Goal: Task Accomplishment & Management: Complete application form

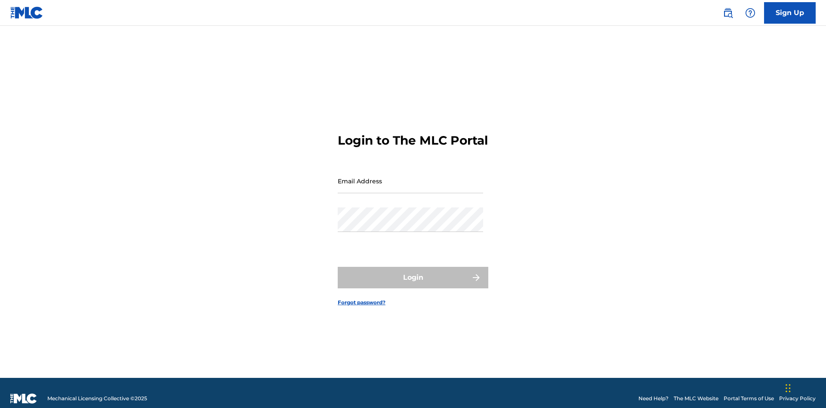
scroll to position [11, 0]
click at [790, 12] on link "Sign Up" at bounding box center [790, 13] width 52 height 22
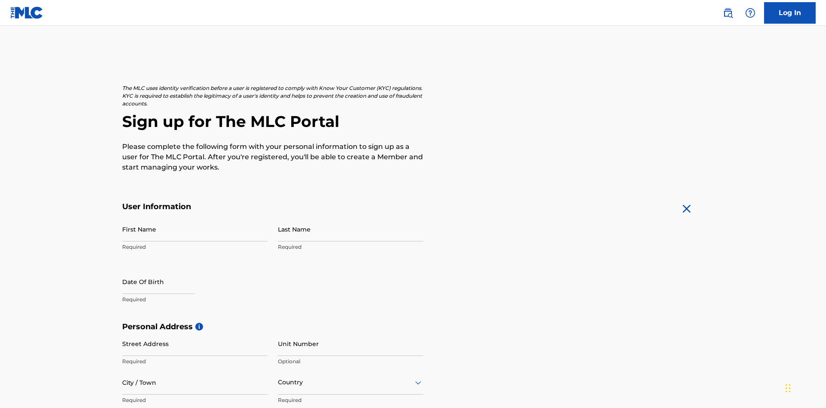
scroll to position [165, 0]
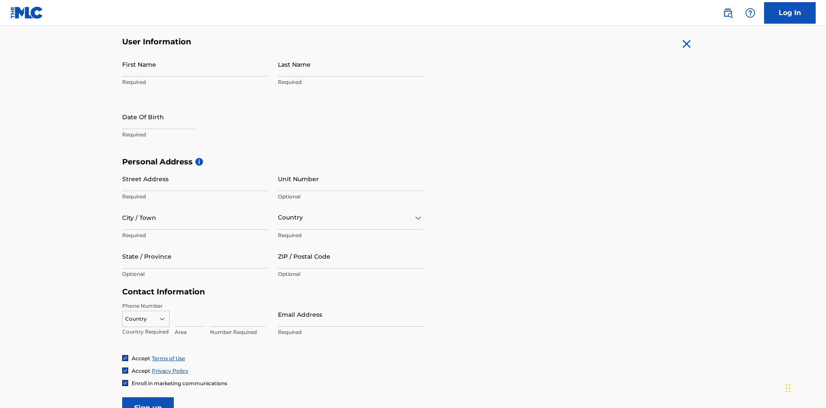
click at [195, 64] on input "First Name" at bounding box center [194, 64] width 145 height 25
type input "[PERSON_NAME]"
click at [351, 64] on input "Last Name" at bounding box center [350, 64] width 145 height 25
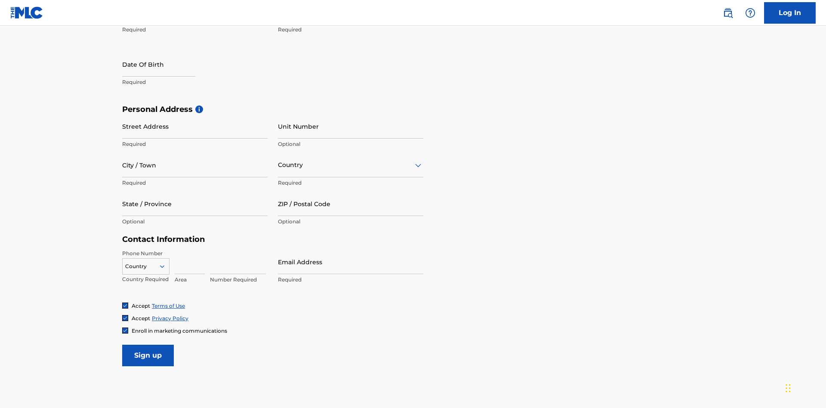
type input "Ribble"
click at [166, 65] on input "text" at bounding box center [158, 64] width 73 height 25
select select "7"
select select "2025"
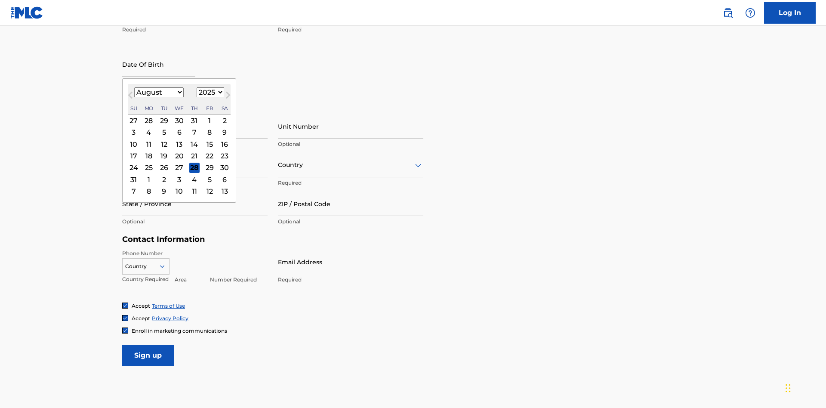
click at [158, 92] on select "January February March April May June July August September October November De…" at bounding box center [158, 92] width 49 height 10
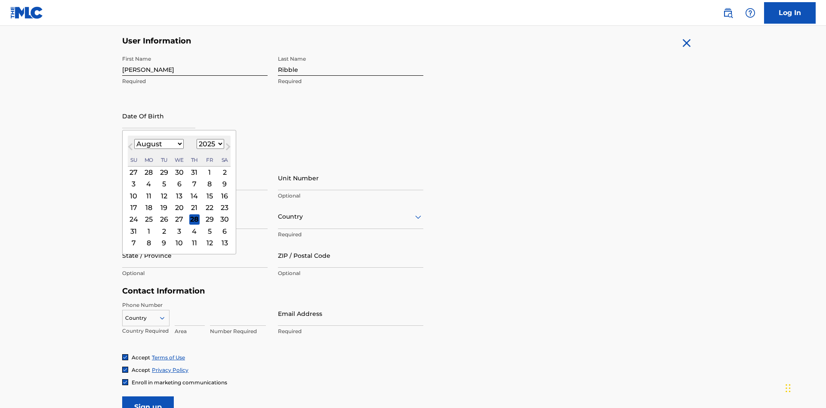
select select "0"
click at [209, 144] on select "1900 1901 1902 1903 1904 1905 1906 1907 1908 1909 1910 1911 1912 1913 1914 1915…" at bounding box center [211, 144] width 28 height 10
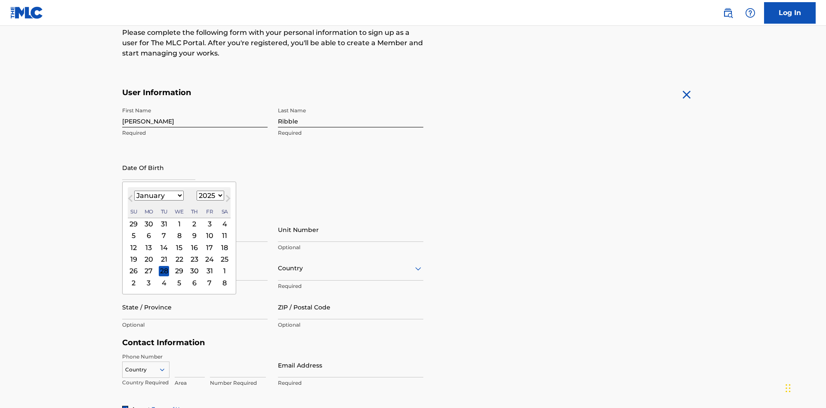
select select "1985"
click at [209, 195] on select "1900 1901 1902 1903 1904 1905 1906 1907 1908 1909 1910 1911 1912 1913 1914 1915…" at bounding box center [211, 196] width 28 height 10
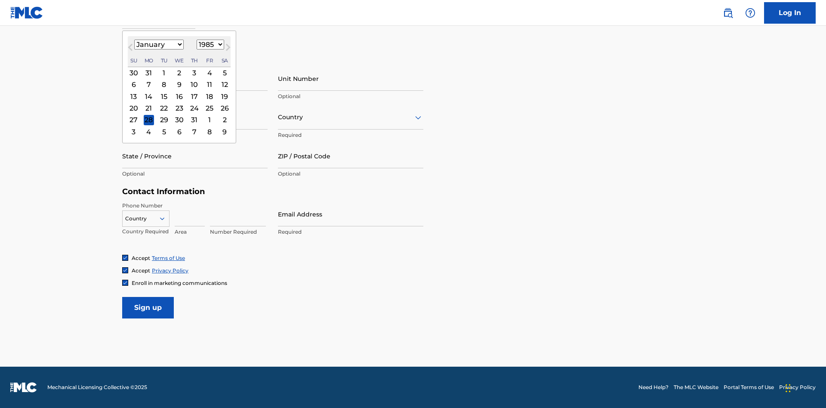
click at [163, 84] on div "8" at bounding box center [164, 85] width 10 height 10
type input "January 8 1985"
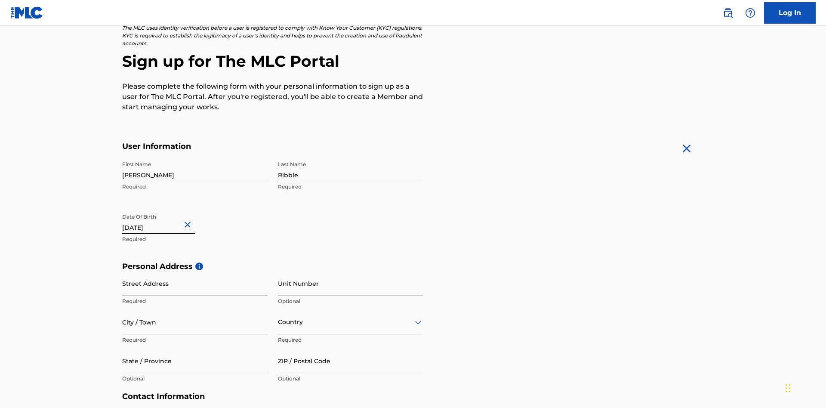
scroll to position [265, 0]
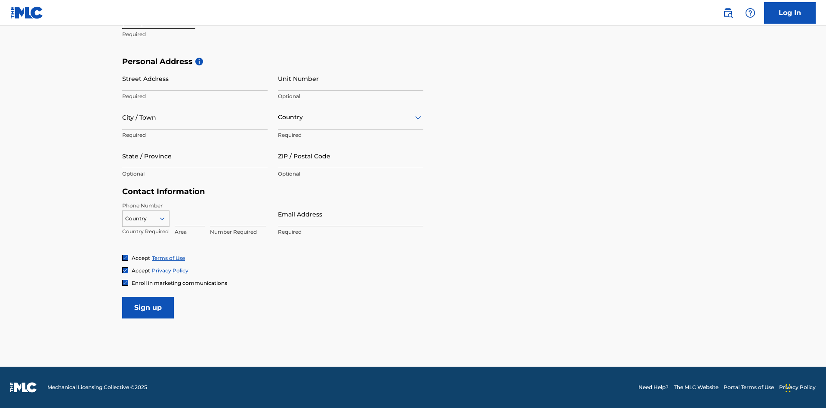
click at [195, 78] on input "Street Address" at bounding box center [194, 78] width 145 height 25
type input "9909 Elks Run Rd"
click at [195, 117] on input "City / Town" at bounding box center [194, 117] width 145 height 25
type input "Roseville"
click at [278, 117] on input "text" at bounding box center [279, 117] width 2 height 9
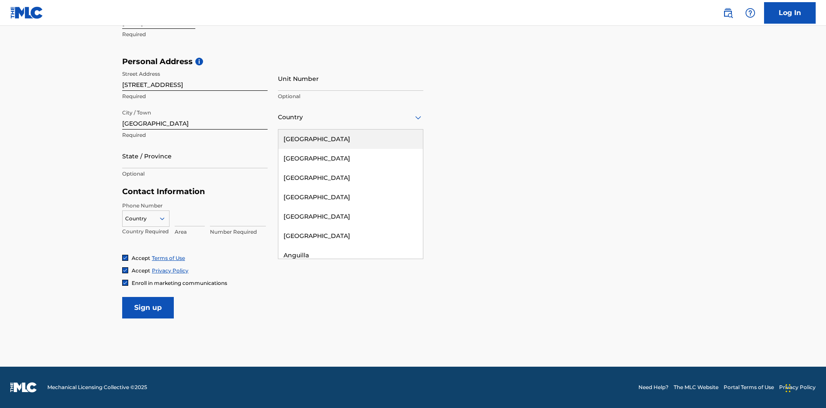
click at [351, 139] on div "United States" at bounding box center [350, 138] width 145 height 19
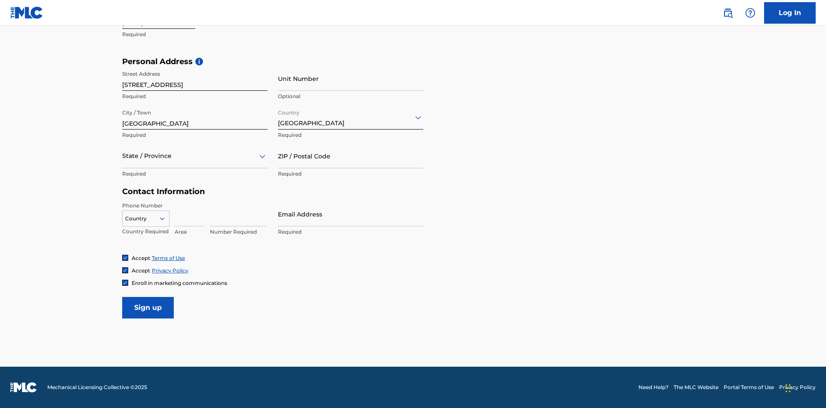
click at [195, 156] on div at bounding box center [194, 156] width 145 height 11
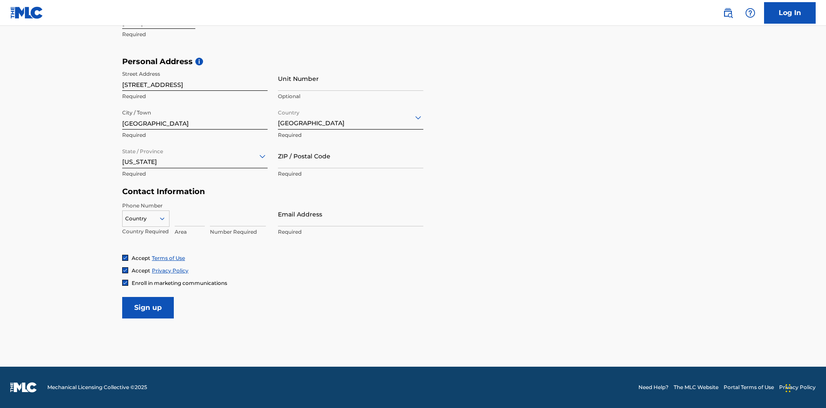
click at [351, 156] on input "ZIP / Postal Code" at bounding box center [350, 156] width 145 height 25
type input "43777"
click at [166, 218] on icon at bounding box center [162, 219] width 8 height 8
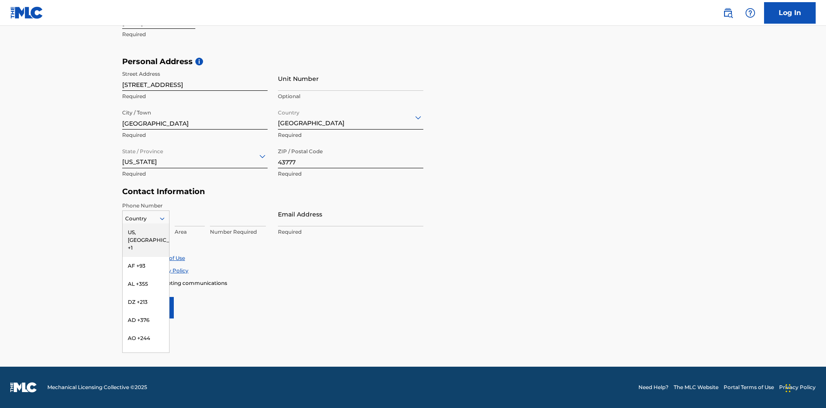
click at [146, 232] on div "US, CA +1" at bounding box center [146, 240] width 46 height 34
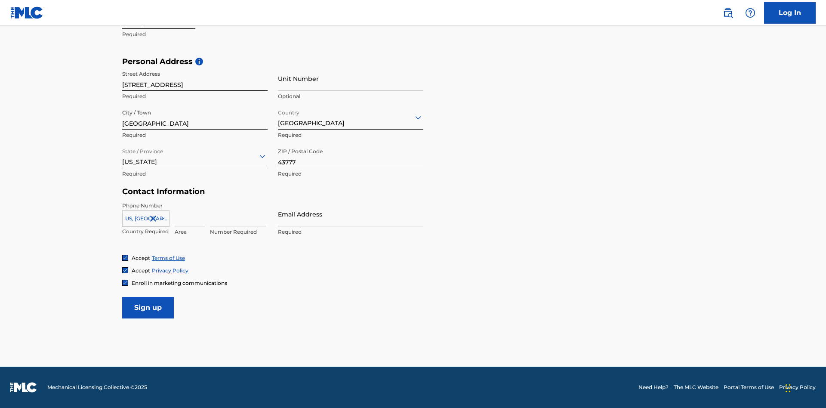
click at [190, 214] on input at bounding box center [190, 214] width 30 height 25
type input "740"
click at [238, 214] on input at bounding box center [238, 214] width 56 height 25
type input "8086351"
click at [351, 214] on input "Email Address" at bounding box center [350, 214] width 145 height 25
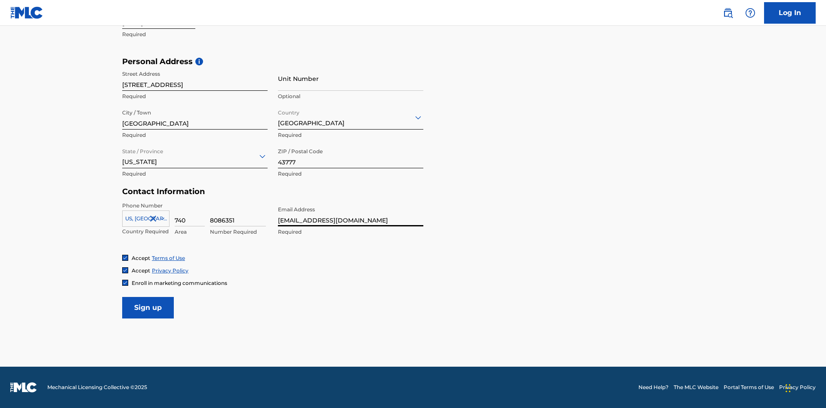
scroll to position [0, 20]
type input "[EMAIL_ADDRESS][DOMAIN_NAME]"
click at [148, 307] on input "Sign up" at bounding box center [148, 308] width 52 height 22
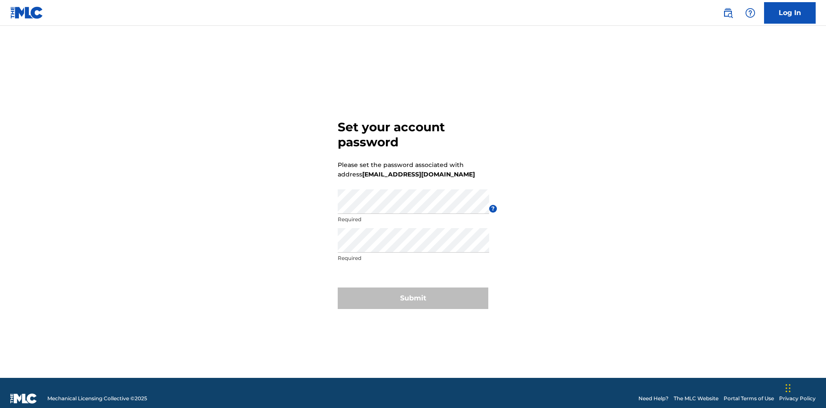
scroll to position [11, 0]
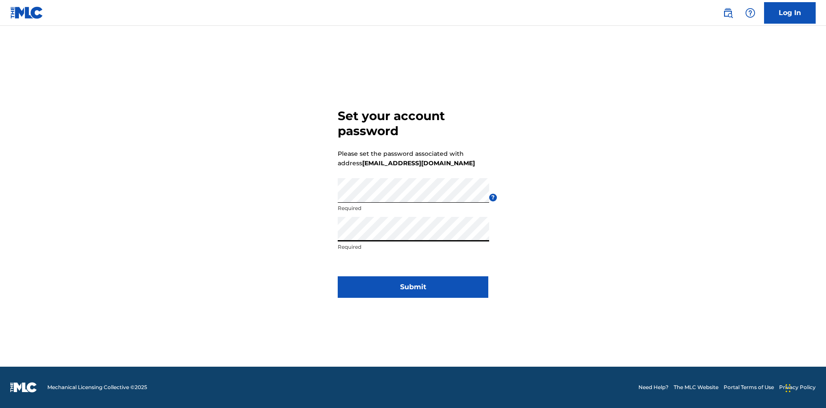
click at [413, 292] on button "Submit" at bounding box center [413, 287] width 151 height 22
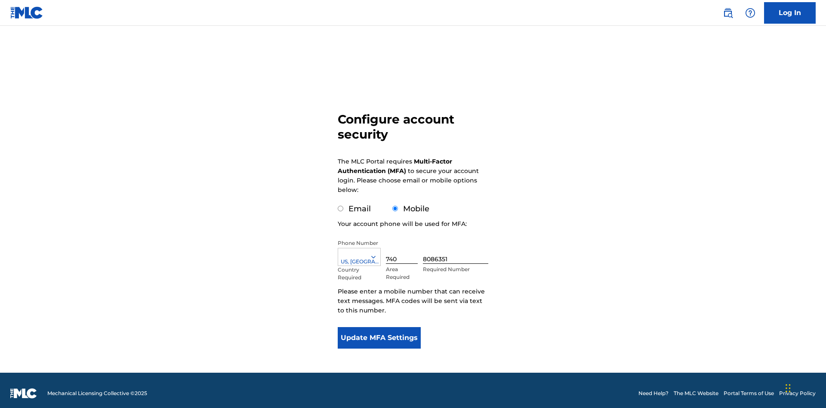
scroll to position [9, 0]
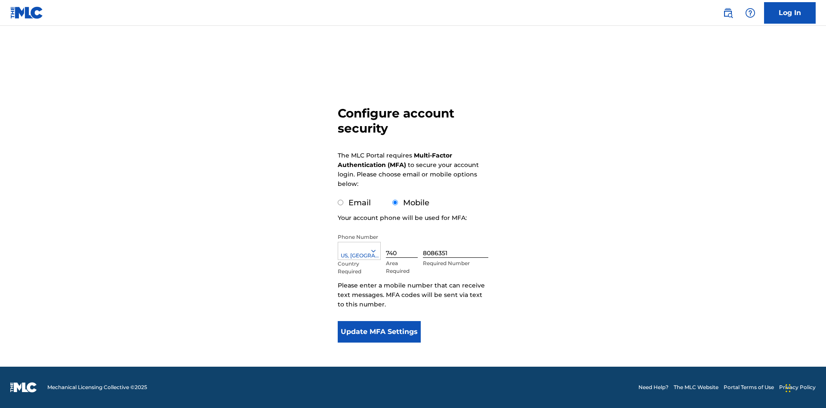
click at [341, 203] on input "Email" at bounding box center [341, 203] width 6 height 6
radio input "true"
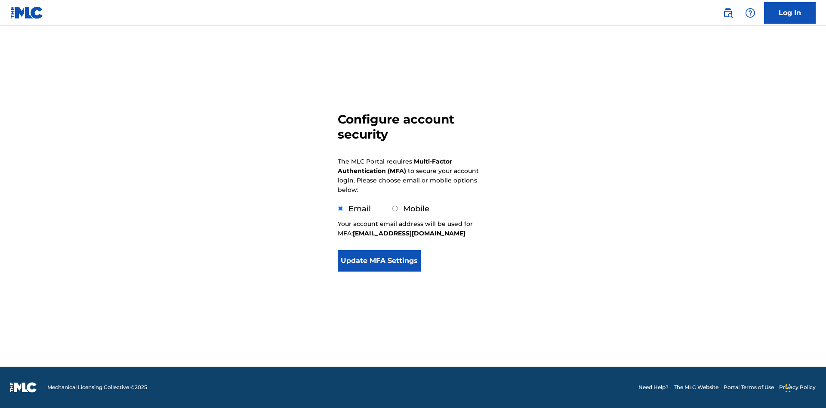
click at [379, 271] on button "Update MFA Settings" at bounding box center [379, 261] width 83 height 22
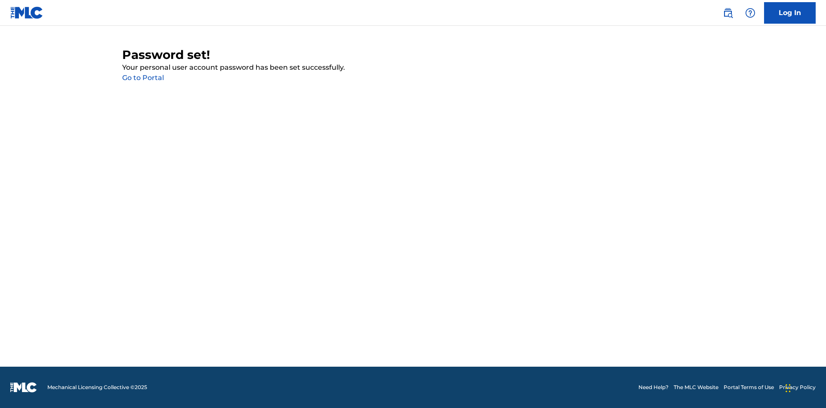
click at [143, 78] on link "Go to Portal" at bounding box center [143, 78] width 42 height 8
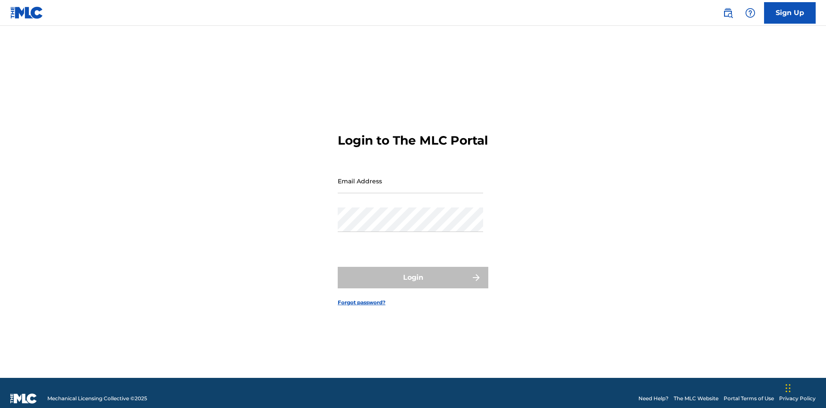
scroll to position [11, 0]
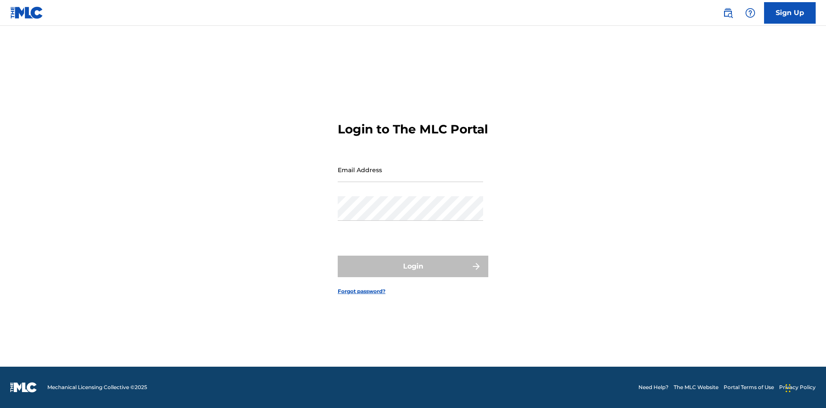
click at [410, 177] on input "Email Address" at bounding box center [410, 169] width 145 height 25
type input "[EMAIL_ADDRESS][DOMAIN_NAME]"
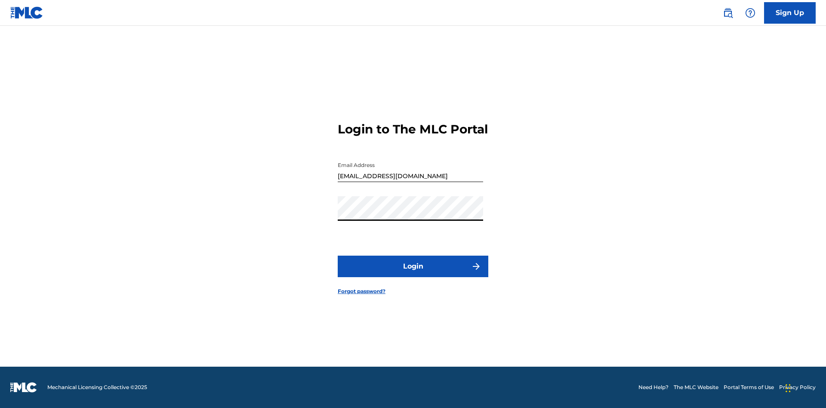
click at [413, 274] on button "Login" at bounding box center [413, 267] width 151 height 22
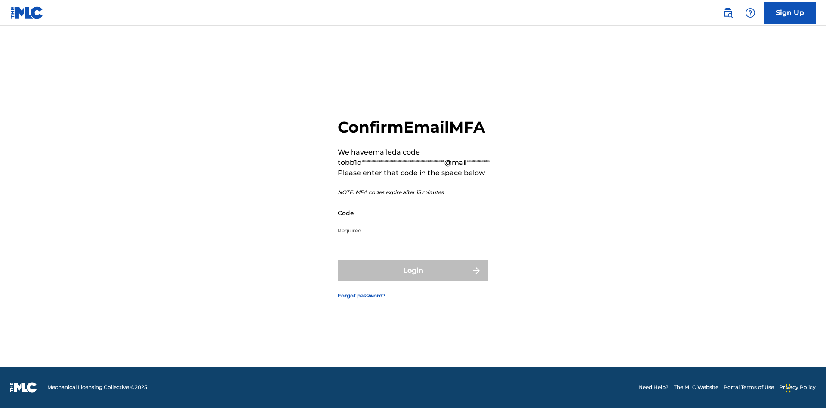
click at [410, 213] on input "Code" at bounding box center [410, 212] width 145 height 25
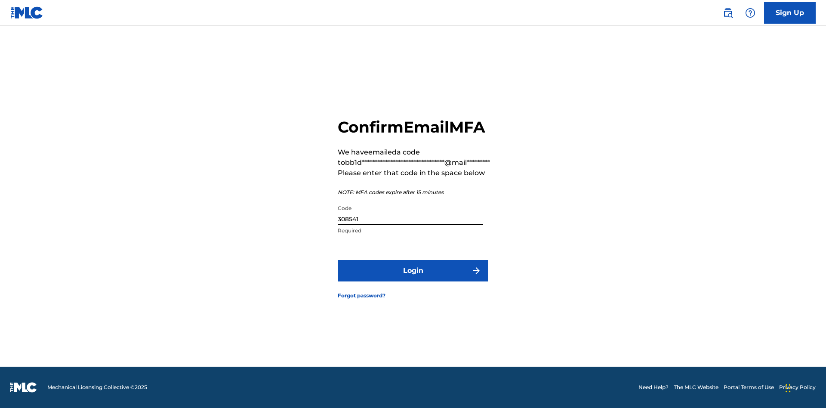
type input "308541"
click at [413, 270] on button "Login" at bounding box center [413, 271] width 151 height 22
